Goal: Task Accomplishment & Management: Use online tool/utility

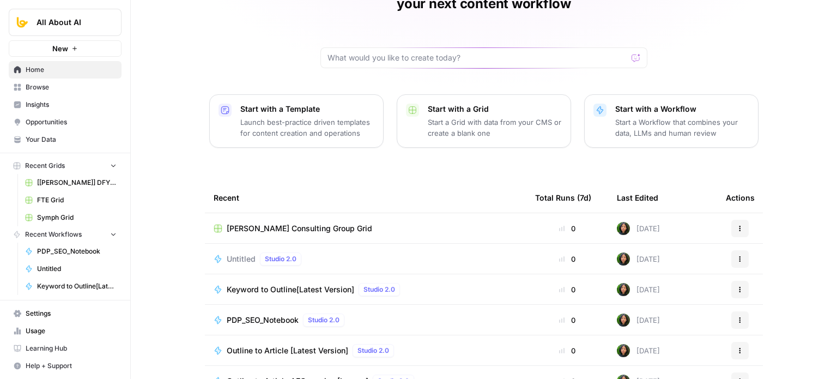
scroll to position [68, 0]
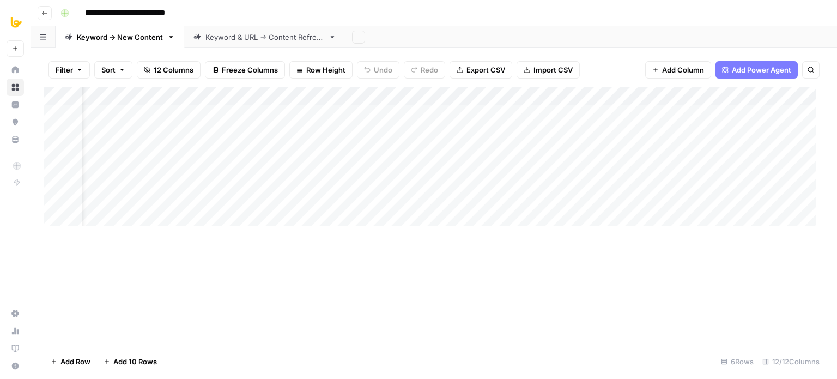
scroll to position [0, 426]
click at [534, 92] on div "Add Column" at bounding box center [434, 160] width 780 height 147
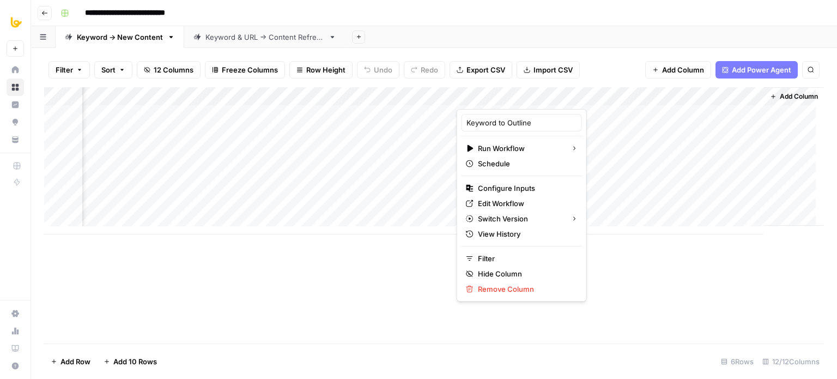
click at [394, 269] on div "Add Column" at bounding box center [434, 215] width 780 height 256
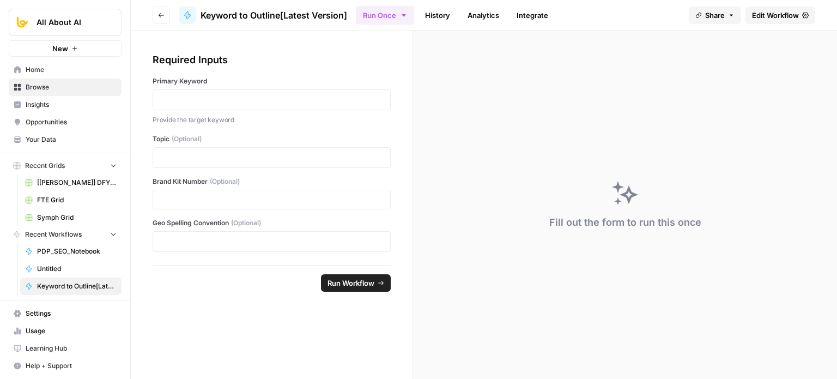
click at [757, 13] on span "Edit Workflow" at bounding box center [775, 15] width 47 height 11
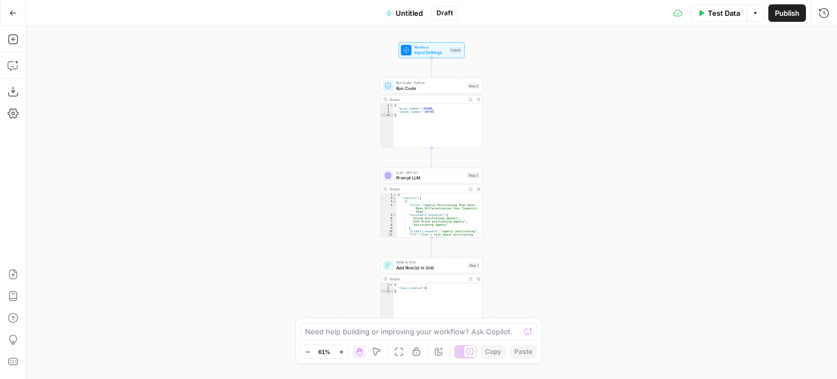
drag, startPoint x: 554, startPoint y: 80, endPoint x: 478, endPoint y: 143, distance: 98.3
click at [475, 153] on div "Workflow Input Settings Inputs Run Code · Python Run Code Step 3 Output Expand …" at bounding box center [431, 202] width 811 height 352
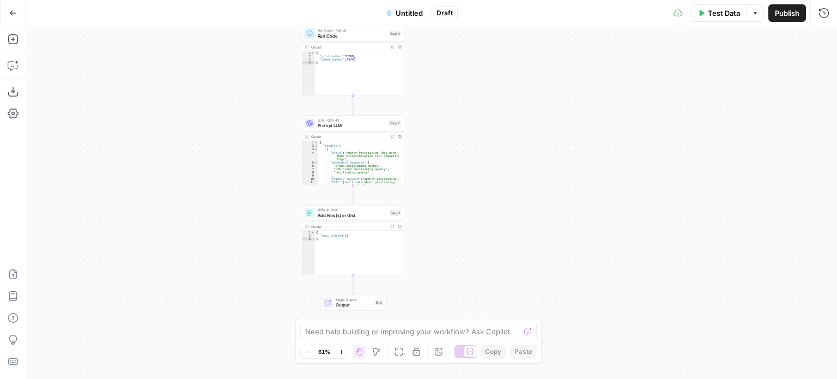
drag, startPoint x: 480, startPoint y: 178, endPoint x: 495, endPoint y: 41, distance: 137.6
click at [486, 38] on div "Workflow Input Settings Inputs Run Code · Python Run Code Step 3 Output Expand …" at bounding box center [431, 202] width 811 height 352
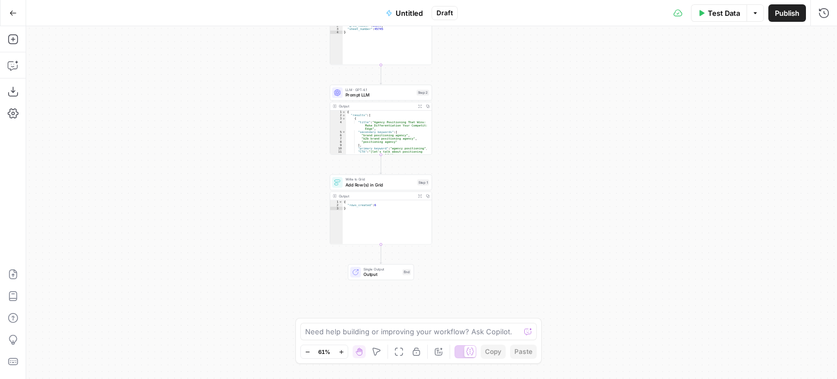
drag, startPoint x: 480, startPoint y: 125, endPoint x: 516, endPoint y: 82, distance: 56.5
click at [514, 78] on div "Workflow Input Settings Inputs Run Code · Python Run Code Step 3 Output Expand …" at bounding box center [431, 202] width 811 height 352
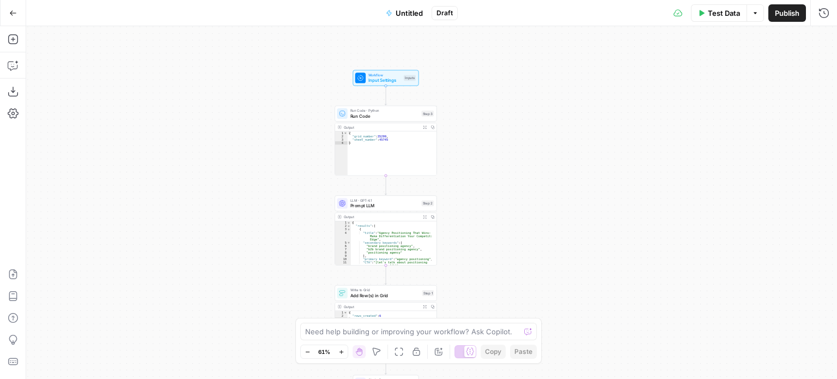
drag, startPoint x: 500, startPoint y: 62, endPoint x: 495, endPoint y: 215, distance: 152.6
click at [494, 213] on div "Workflow Input Settings Inputs Run Code · Python Run Code Step 3 Output Expand …" at bounding box center [431, 202] width 811 height 352
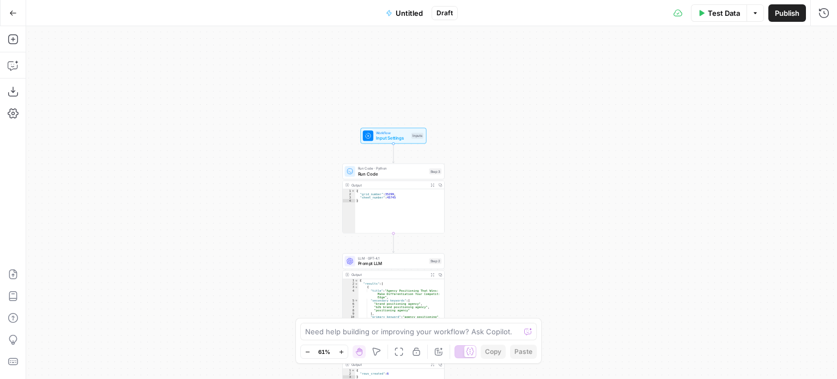
drag, startPoint x: 500, startPoint y: 100, endPoint x: 503, endPoint y: 179, distance: 79.1
click at [503, 179] on div "Workflow Input Settings Inputs Run Code · Python Run Code Step 3 Output Expand …" at bounding box center [431, 202] width 811 height 352
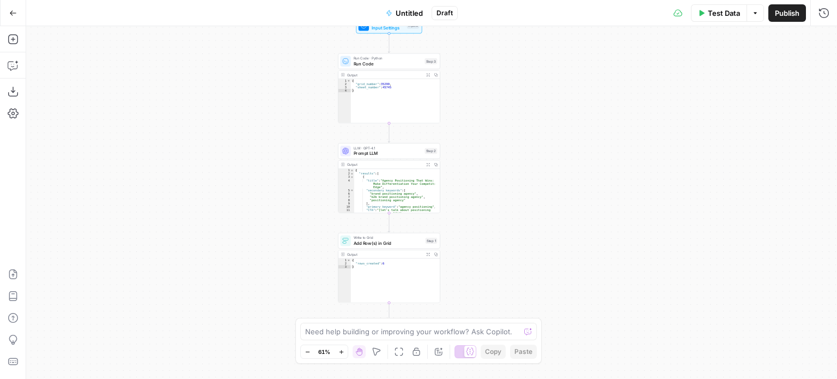
drag, startPoint x: 508, startPoint y: 251, endPoint x: 505, endPoint y: 100, distance: 150.9
click at [505, 100] on div "Workflow Input Settings Inputs Run Code · Python Run Code Step 3 Output Expand …" at bounding box center [431, 202] width 811 height 352
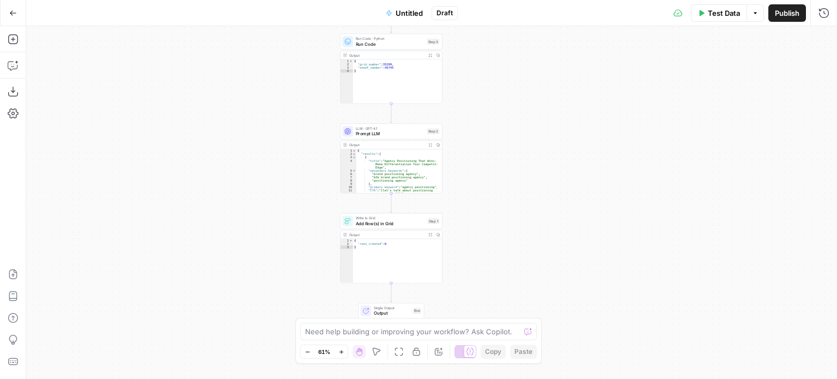
drag, startPoint x: 494, startPoint y: 227, endPoint x: 494, endPoint y: 146, distance: 81.2
click at [494, 146] on div "Workflow Input Settings Inputs Run Code · Python Run Code Step 3 Output Expand …" at bounding box center [431, 202] width 811 height 352
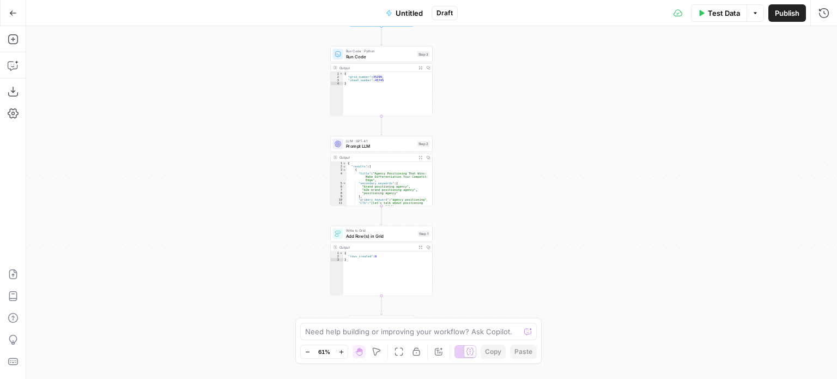
drag, startPoint x: 519, startPoint y: 84, endPoint x: 510, endPoint y: 161, distance: 76.7
click at [510, 161] on div "Workflow Input Settings Inputs Run Code · Python Run Code Step 3 Output Expand …" at bounding box center [431, 202] width 811 height 352
drag, startPoint x: 495, startPoint y: 83, endPoint x: 488, endPoint y: 118, distance: 35.0
click at [488, 118] on div "Workflow Input Settings Inputs Run Code · Python Run Code Step 3 Output Expand …" at bounding box center [431, 202] width 811 height 352
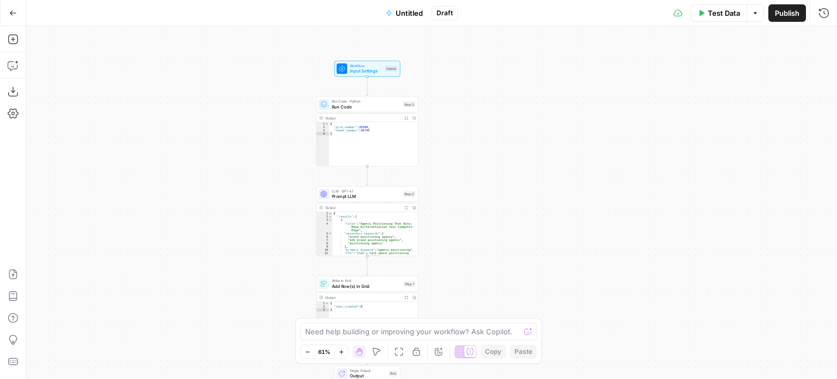
click at [549, 160] on div "Workflow Input Settings Inputs Run Code · Python Run Code Step 3 Output Expand …" at bounding box center [431, 202] width 811 height 352
click at [414, 15] on span "Untitled" at bounding box center [408, 13] width 27 height 11
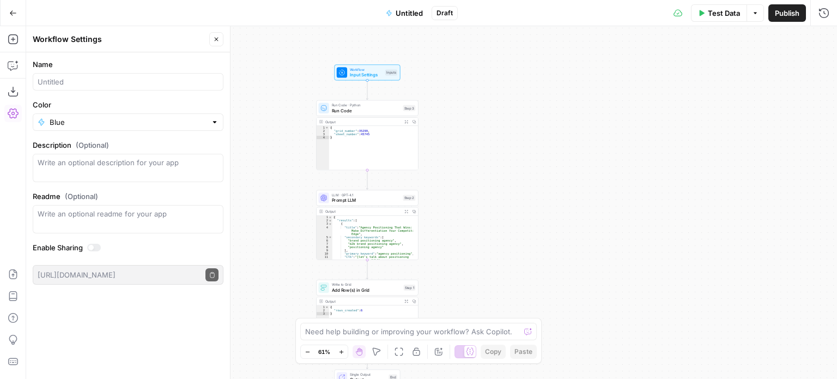
click at [94, 88] on div at bounding box center [128, 81] width 191 height 17
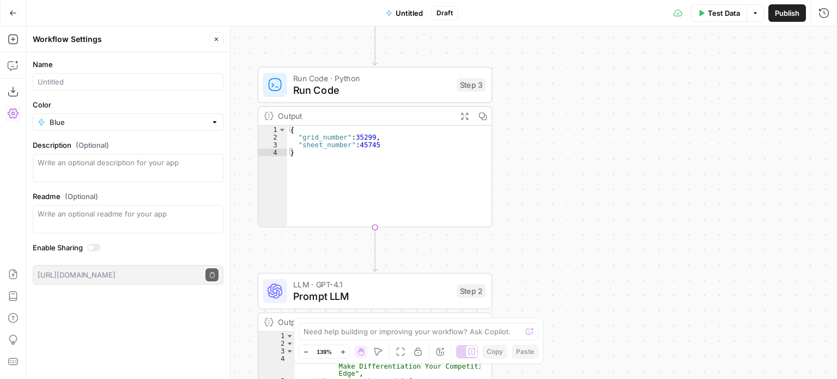
drag, startPoint x: 458, startPoint y: 117, endPoint x: 575, endPoint y: 173, distance: 129.6
click at [575, 173] on div "Workflow Input Settings Inputs Run Code · Python Run Code Step 3 Output Expand …" at bounding box center [431, 202] width 811 height 352
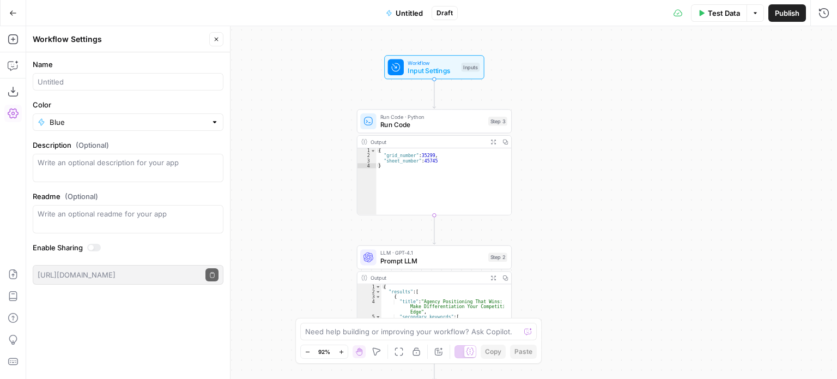
drag, startPoint x: 610, startPoint y: 245, endPoint x: 582, endPoint y: 181, distance: 69.7
click at [582, 181] on div "Workflow Input Settings Inputs Run Code · Python Run Code Step 3 Output Expand …" at bounding box center [431, 202] width 811 height 352
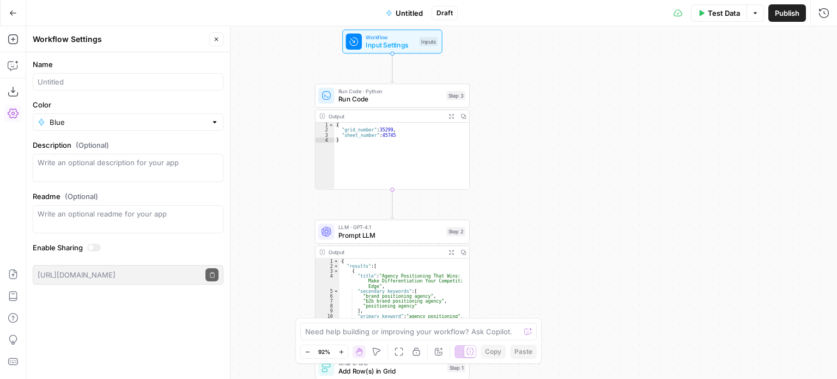
drag, startPoint x: 608, startPoint y: 93, endPoint x: 586, endPoint y: 187, distance: 96.2
click at [590, 187] on div "Workflow Input Settings Inputs Run Code · Python Run Code Step 3 Output Expand …" at bounding box center [431, 202] width 811 height 352
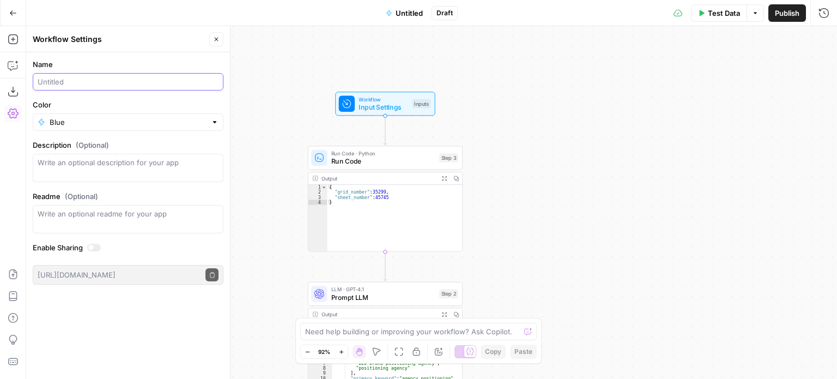
click at [83, 76] on input "Name" at bounding box center [128, 81] width 181 height 11
type input "Email"
type input "Email Extra"
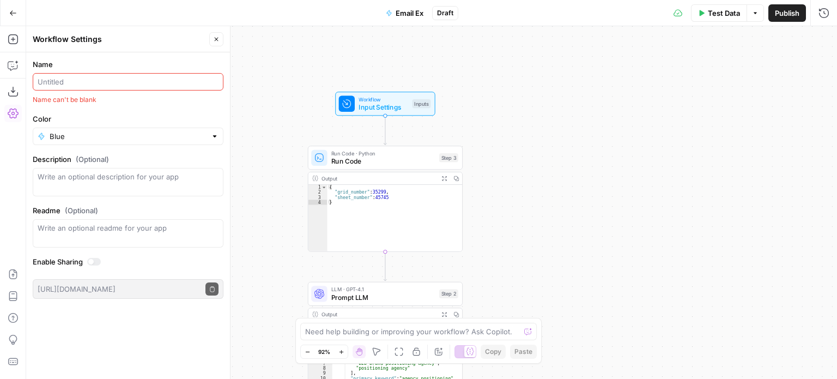
type input "s"
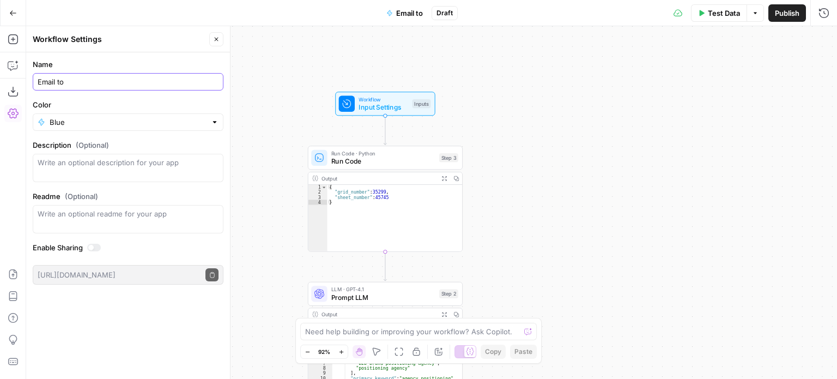
type input "Email to"
type input "01: Email to Grid"
click at [282, 57] on div "Workflow Input Settings Inputs Run Code · Python Run Code Step 3 Output Expand …" at bounding box center [431, 202] width 811 height 352
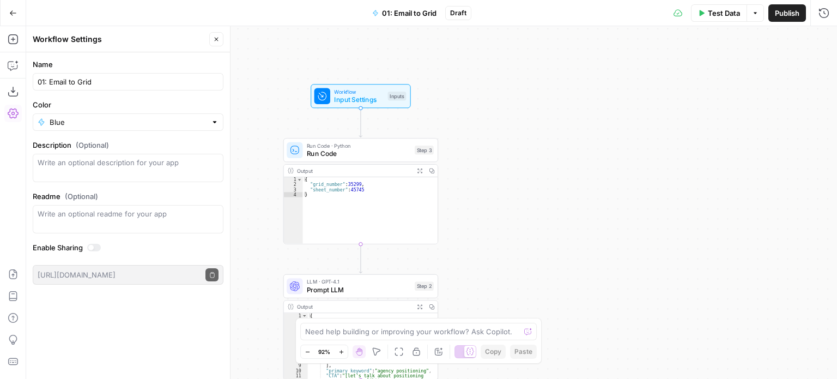
drag, startPoint x: 324, startPoint y: 62, endPoint x: 285, endPoint y: 49, distance: 40.7
click at [285, 49] on div "Workflow Input Settings Inputs Run Code · Python Run Code Step 3 Output Expand …" at bounding box center [431, 202] width 811 height 352
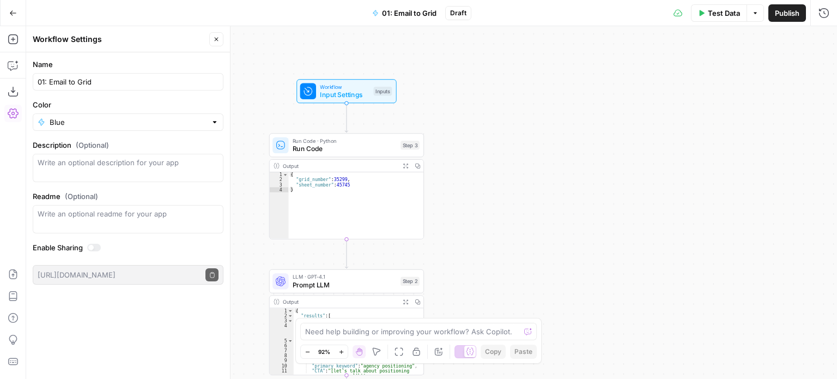
click at [212, 36] on button "Close" at bounding box center [216, 39] width 14 height 14
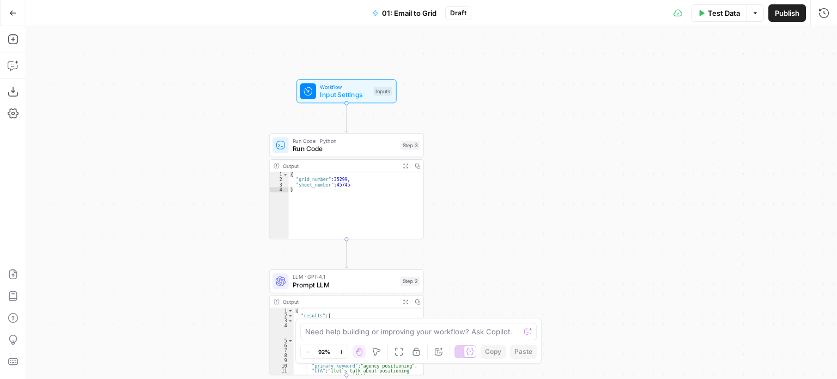
drag, startPoint x: 101, startPoint y: 73, endPoint x: 94, endPoint y: 51, distance: 22.9
click at [96, 69] on div "Workflow Input Settings Inputs Run Code · Python Run Code Step 3 Output Expand …" at bounding box center [431, 202] width 811 height 352
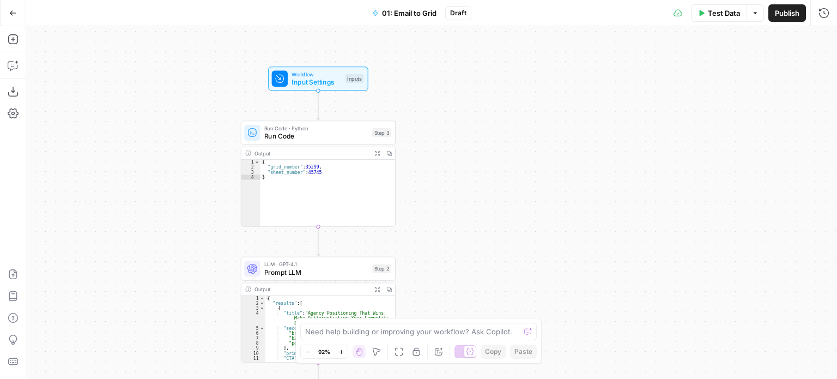
drag, startPoint x: 178, startPoint y: 175, endPoint x: 184, endPoint y: 121, distance: 54.2
click at [192, 59] on div "Workflow Input Settings Inputs Run Code · Python Run Code Step 3 Output Expand …" at bounding box center [431, 202] width 811 height 352
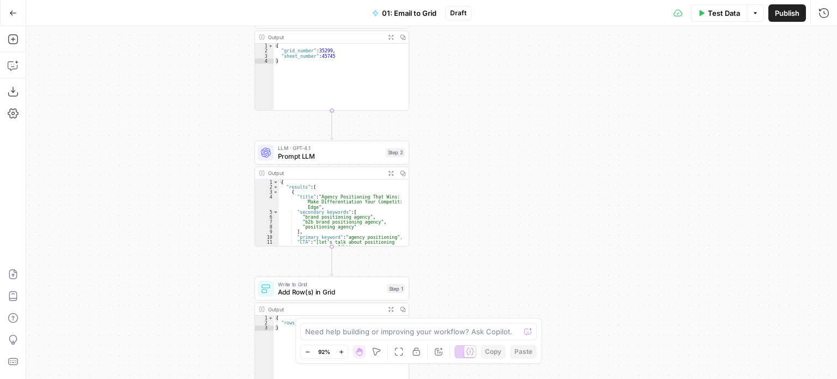
drag, startPoint x: 171, startPoint y: 120, endPoint x: 184, endPoint y: 69, distance: 52.8
click at [182, 74] on div "Workflow Input Settings Inputs Run Code · Python Run Code Step 3 Output Expand …" at bounding box center [431, 202] width 811 height 352
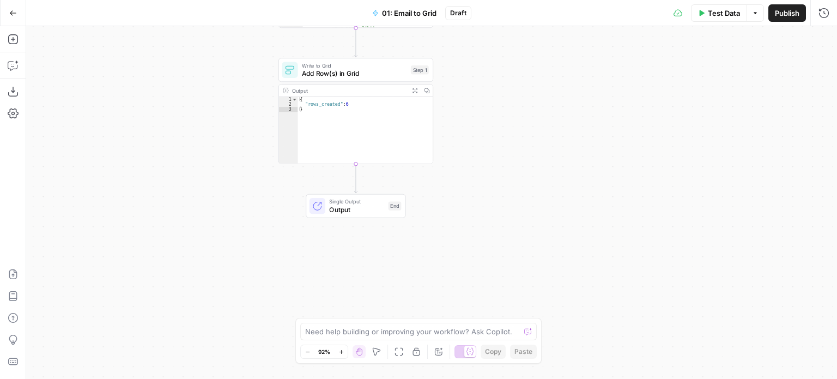
drag, startPoint x: 187, startPoint y: 197, endPoint x: 200, endPoint y: 73, distance: 124.9
click at [200, 73] on div "Workflow Input Settings Inputs Run Code · Python Run Code Step 3 Output Expand …" at bounding box center [431, 202] width 811 height 352
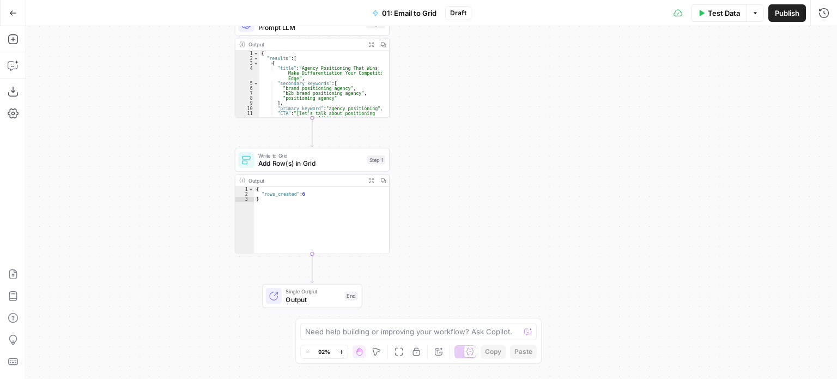
drag, startPoint x: 200, startPoint y: 73, endPoint x: 148, endPoint y: 196, distance: 133.5
click at [147, 196] on div "Workflow Input Settings Inputs Run Code · Python Run Code Step 3 Output Expand …" at bounding box center [431, 202] width 811 height 352
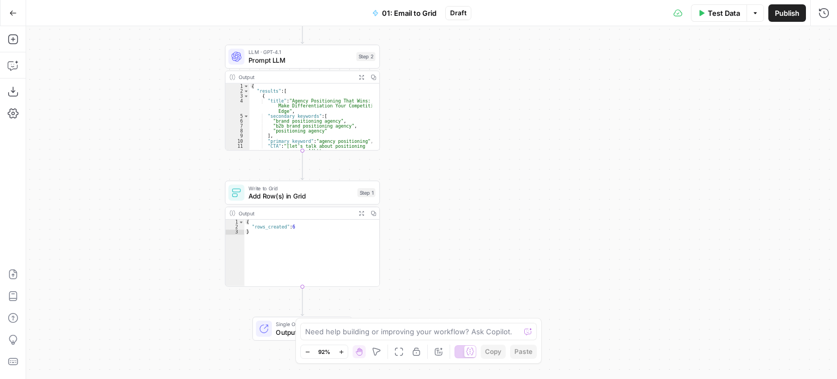
click at [163, 228] on div "Workflow Input Settings Inputs Run Code · Python Run Code Step 3 Output Expand …" at bounding box center [431, 202] width 811 height 352
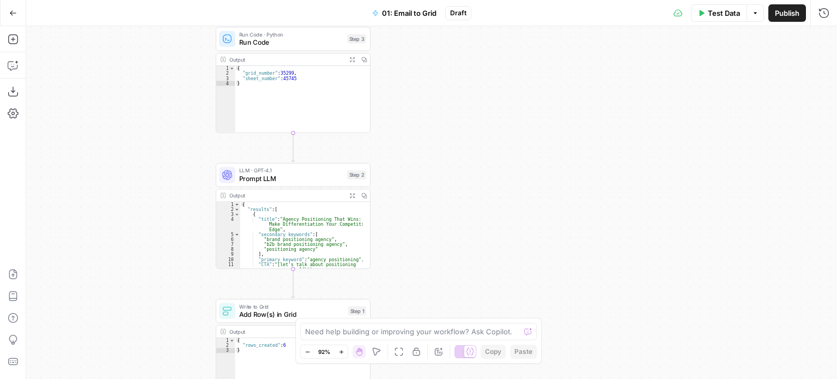
click at [154, 214] on div "Workflow Input Settings Inputs Run Code · Python Run Code Step 3 Output Expand …" at bounding box center [431, 202] width 811 height 352
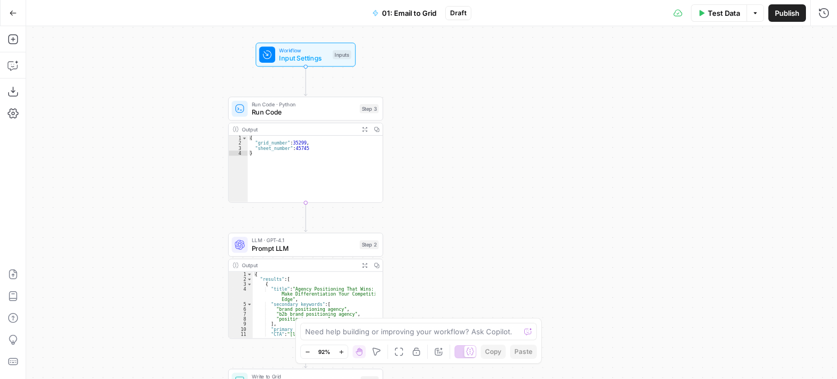
drag, startPoint x: 474, startPoint y: 148, endPoint x: 529, endPoint y: 121, distance: 61.2
click at [523, 143] on div "Workflow Input Settings Inputs Run Code · Python Run Code Step 3 Output Expand …" at bounding box center [431, 202] width 811 height 352
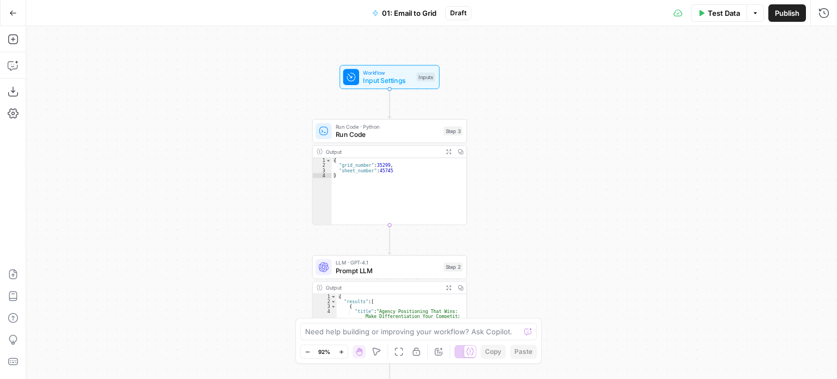
drag, startPoint x: 508, startPoint y: 101, endPoint x: 508, endPoint y: 90, distance: 10.4
click at [510, 91] on div "Workflow Input Settings Inputs Run Code · Python Run Code Step 3 Output Expand …" at bounding box center [431, 202] width 811 height 352
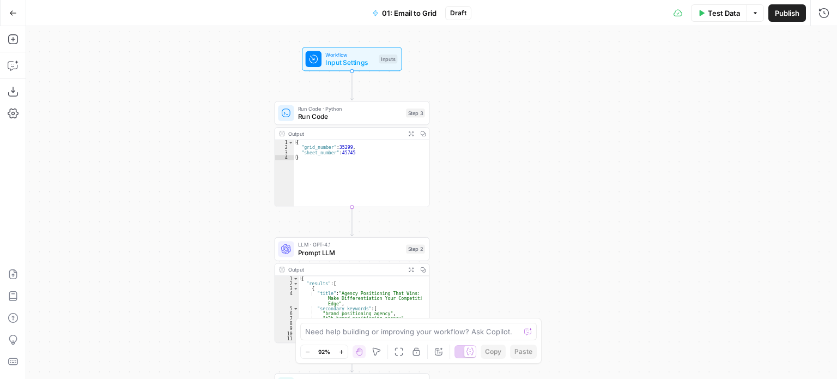
drag, startPoint x: 541, startPoint y: 150, endPoint x: 530, endPoint y: 143, distance: 12.7
click at [533, 146] on div "Workflow Input Settings Inputs Run Code · Python Run Code Step 3 Output Expand …" at bounding box center [431, 202] width 811 height 352
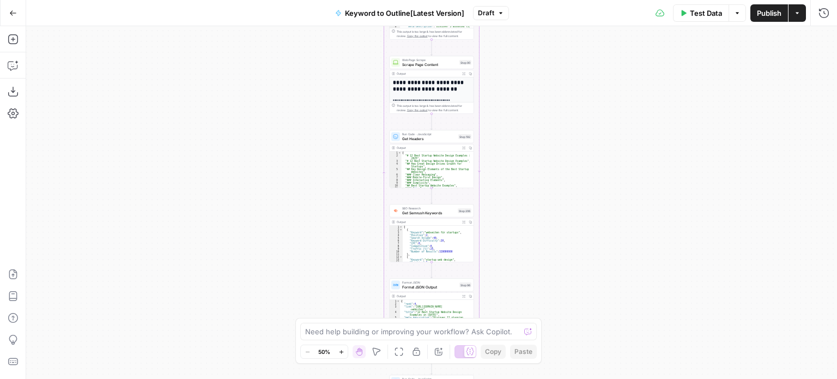
drag, startPoint x: 555, startPoint y: 76, endPoint x: 514, endPoint y: 148, distance: 82.4
click at [514, 148] on div "Workflow Input Settings Inputs Workflow Workflow Step 1 Output Expand Output Co…" at bounding box center [431, 202] width 811 height 352
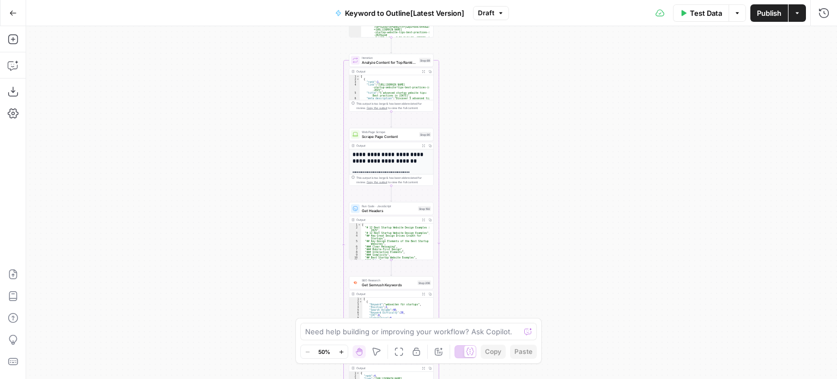
drag, startPoint x: 565, startPoint y: 143, endPoint x: 565, endPoint y: 213, distance: 70.3
click at [569, 230] on div "Workflow Input Settings Inputs Workflow Workflow Step 1 Output Expand Output Co…" at bounding box center [431, 202] width 811 height 352
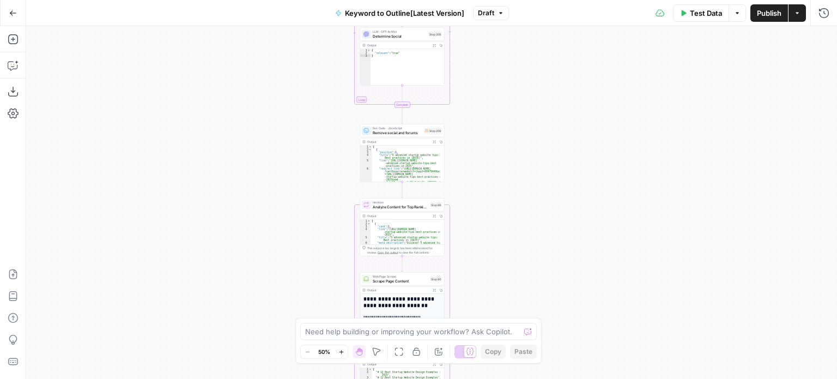
drag, startPoint x: 553, startPoint y: 187, endPoint x: 558, endPoint y: 204, distance: 17.6
click at [558, 204] on div "Workflow Input Settings Inputs Workflow Workflow Step 1 Output Expand Output Co…" at bounding box center [431, 202] width 811 height 352
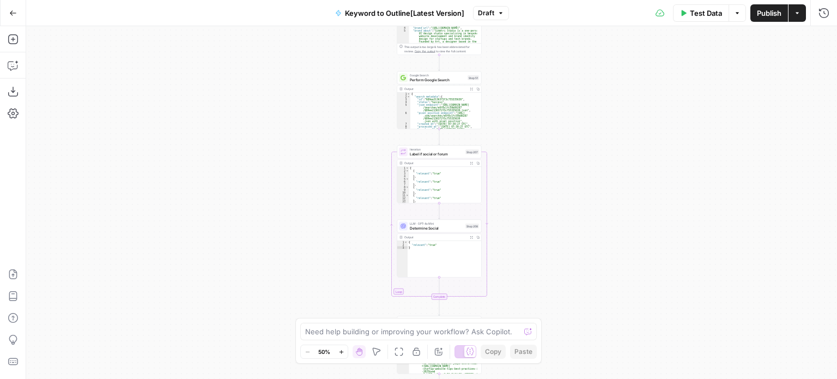
click at [547, 202] on div "Workflow Input Settings Inputs Workflow Workflow Step 1 Output Expand Output Co…" at bounding box center [431, 202] width 811 height 352
drag, startPoint x: 566, startPoint y: 187, endPoint x: 557, endPoint y: 168, distance: 20.7
click at [560, 231] on div "Workflow Input Settings Inputs Workflow Workflow Step 1 Output Expand Output Co…" at bounding box center [431, 202] width 811 height 352
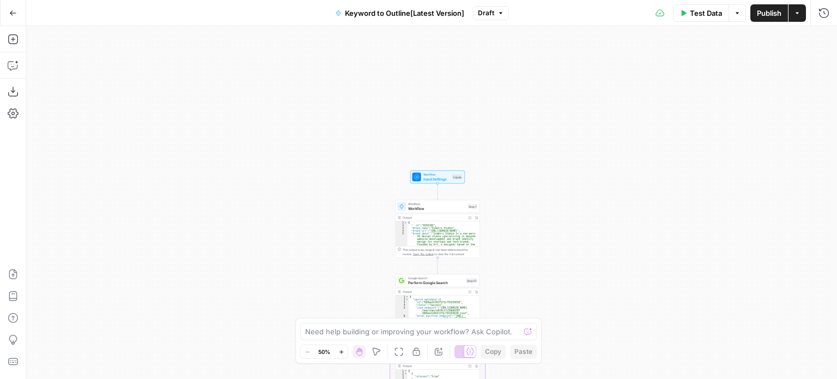
drag, startPoint x: 555, startPoint y: 160, endPoint x: 547, endPoint y: 98, distance: 62.0
click at [541, 78] on div "Workflow Input Settings Inputs Workflow Workflow Step 1 Output Expand Output Co…" at bounding box center [431, 202] width 811 height 352
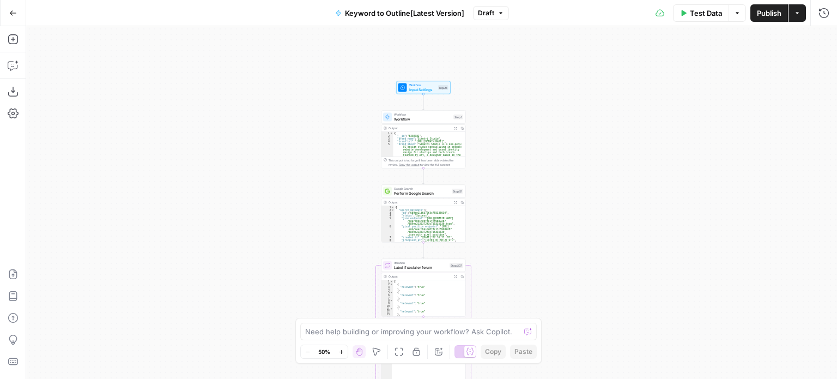
drag, startPoint x: 556, startPoint y: 156, endPoint x: 547, endPoint y: 123, distance: 34.2
click at [547, 124] on div "Workflow Input Settings Inputs Workflow Workflow Step 1 Output Expand Output Co…" at bounding box center [431, 202] width 811 height 352
